Goal: Check status

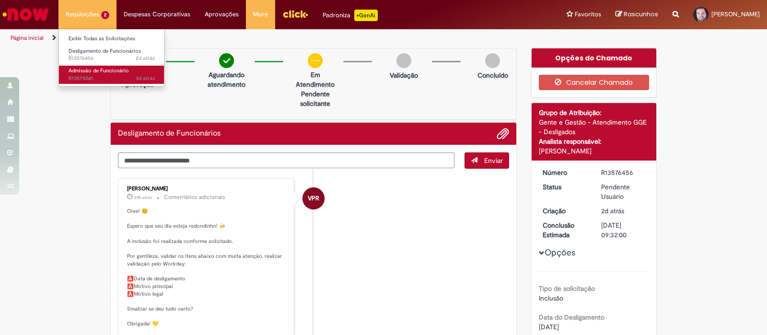
click at [83, 80] on span "3d atrás 3 dias atrás R13575041" at bounding box center [112, 79] width 86 height 8
click at [85, 70] on span "Admissão de Funcionário" at bounding box center [99, 70] width 60 height 7
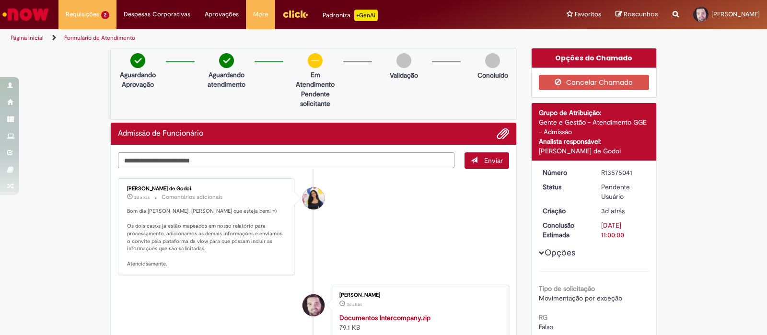
click at [270, 157] on textarea "Digite sua mensagem aqui..." at bounding box center [286, 160] width 336 height 16
drag, startPoint x: 193, startPoint y: 185, endPoint x: 122, endPoint y: 187, distance: 70.5
click at [127, 187] on div "[PERSON_NAME] de Godoi" at bounding box center [207, 189] width 160 height 6
copy div "[PERSON_NAME] de Godoi"
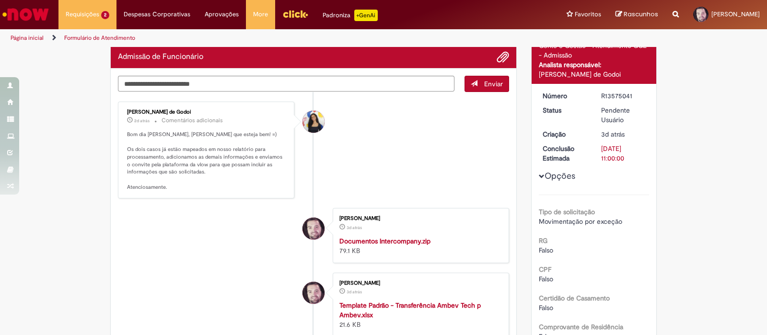
scroll to position [119, 0]
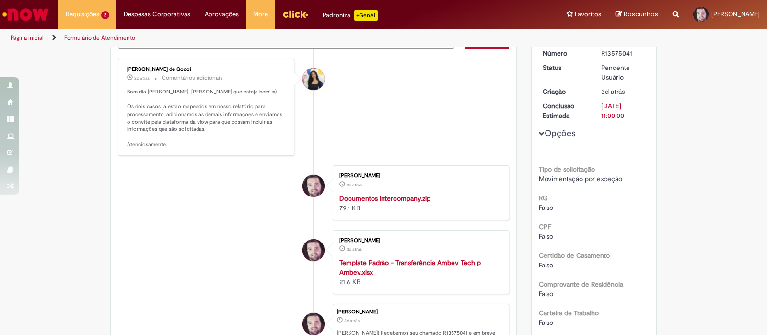
click at [608, 51] on div "R13575041" at bounding box center [623, 53] width 45 height 10
copy div "R13575041"
